Goal: Transaction & Acquisition: Purchase product/service

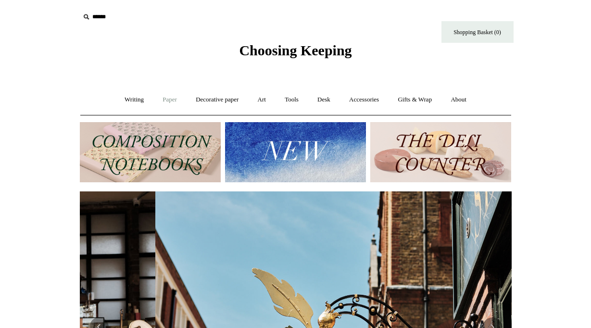
scroll to position [0, 431]
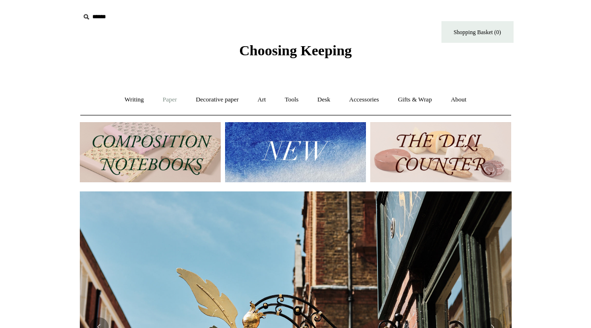
click at [162, 99] on link "Paper +" at bounding box center [170, 99] width 32 height 25
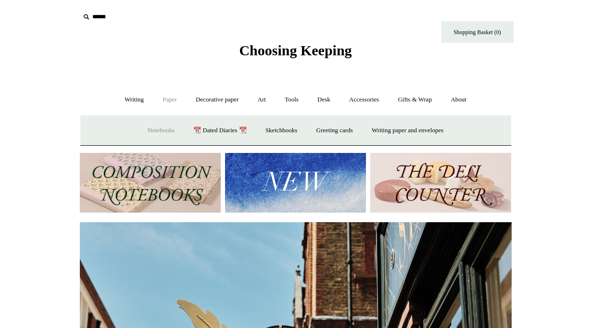
click at [155, 132] on link "Notebooks +" at bounding box center [161, 130] width 44 height 25
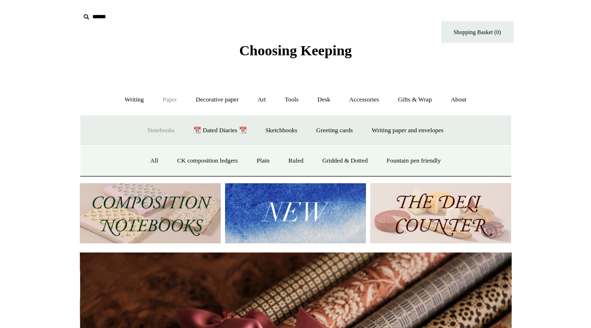
scroll to position [0, 863]
click at [288, 159] on link "Ruled" at bounding box center [296, 160] width 32 height 25
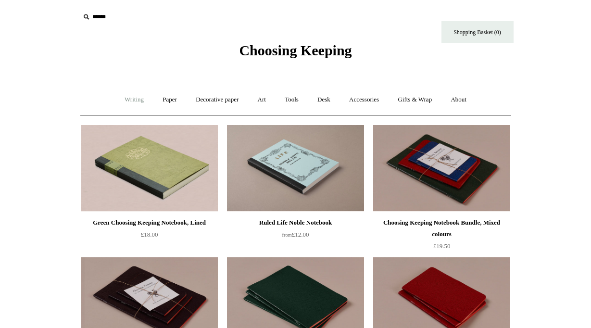
click at [131, 98] on link "Writing +" at bounding box center [134, 99] width 37 height 25
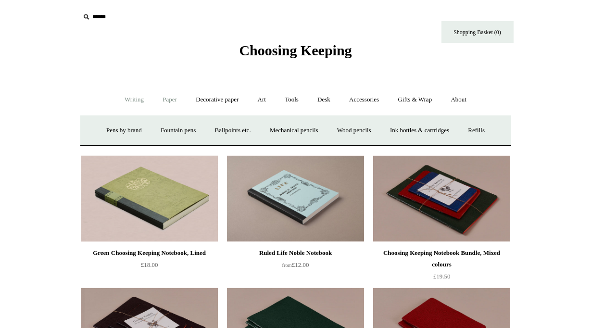
click at [172, 98] on link "Paper +" at bounding box center [170, 99] width 32 height 25
click at [152, 131] on link "Notebooks +" at bounding box center [161, 130] width 44 height 25
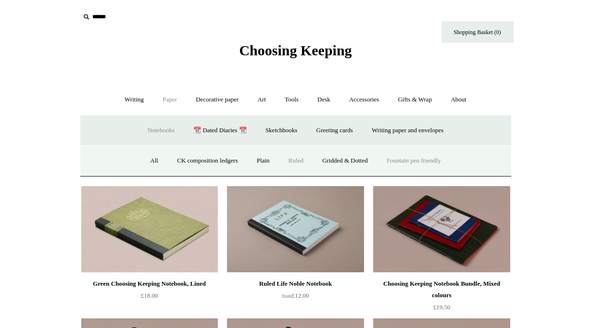
click at [413, 162] on link "Fountain pen friendly" at bounding box center [414, 160] width 72 height 25
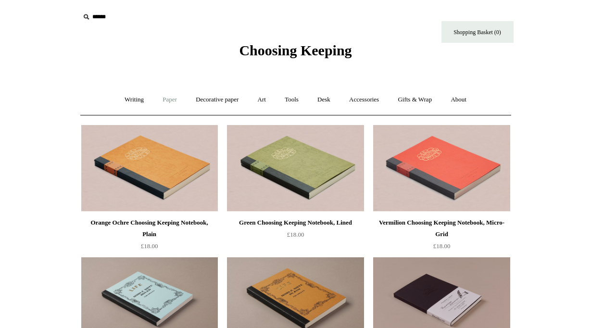
click at [167, 97] on link "Paper +" at bounding box center [170, 99] width 32 height 25
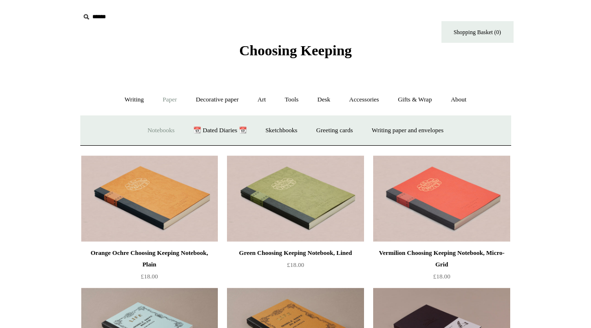
click at [158, 129] on link "Notebooks +" at bounding box center [161, 130] width 44 height 25
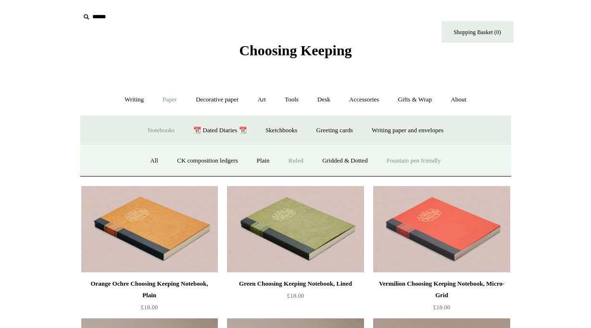
click at [298, 160] on link "Ruled" at bounding box center [296, 160] width 32 height 25
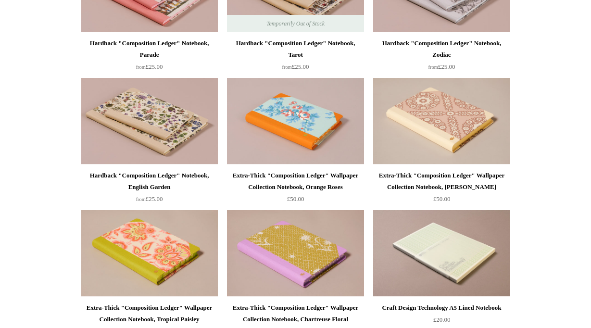
scroll to position [1633, 0]
click at [149, 173] on div "Hardback "Composition Ledger" Notebook, English Garden" at bounding box center [150, 180] width 132 height 23
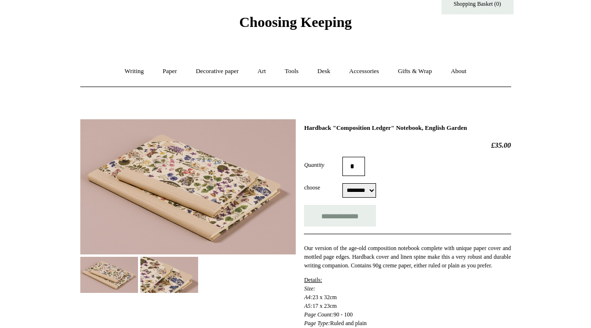
scroll to position [37, 0]
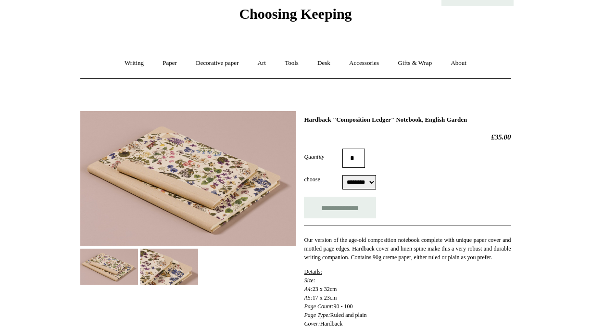
select select "********"
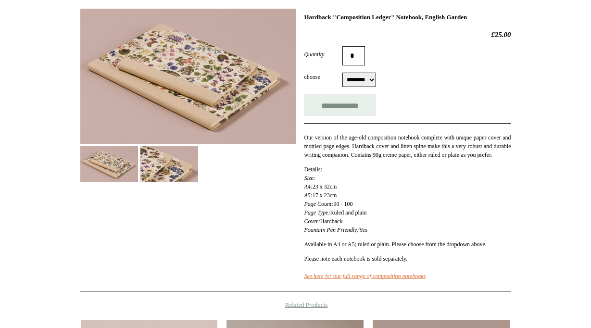
scroll to position [139, 0]
click at [343, 105] on input "**********" at bounding box center [340, 105] width 72 height 22
type input "**********"
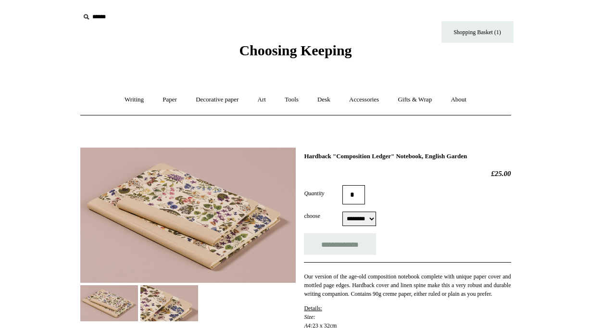
scroll to position [0, 0]
click at [215, 102] on link "Decorative paper +" at bounding box center [217, 99] width 60 height 25
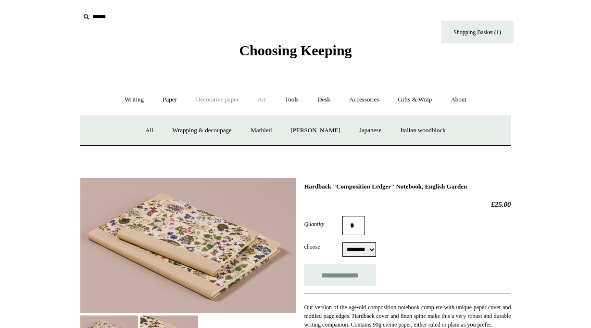
click at [267, 103] on link "Art +" at bounding box center [261, 99] width 25 height 25
click at [140, 127] on link "Watercolour & Paint" at bounding box center [120, 130] width 69 height 25
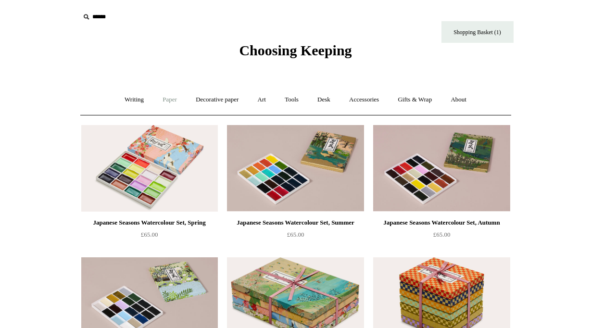
click at [164, 99] on link "Paper +" at bounding box center [170, 99] width 32 height 25
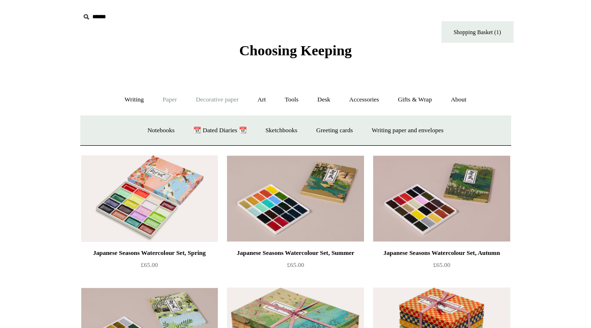
click at [216, 98] on link "Decorative paper +" at bounding box center [217, 99] width 60 height 25
click at [265, 130] on link "Marbled" at bounding box center [261, 130] width 38 height 25
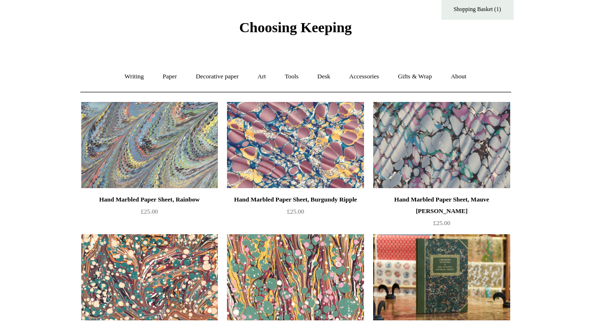
scroll to position [118, 0]
